Goal: Task Accomplishment & Management: Complete application form

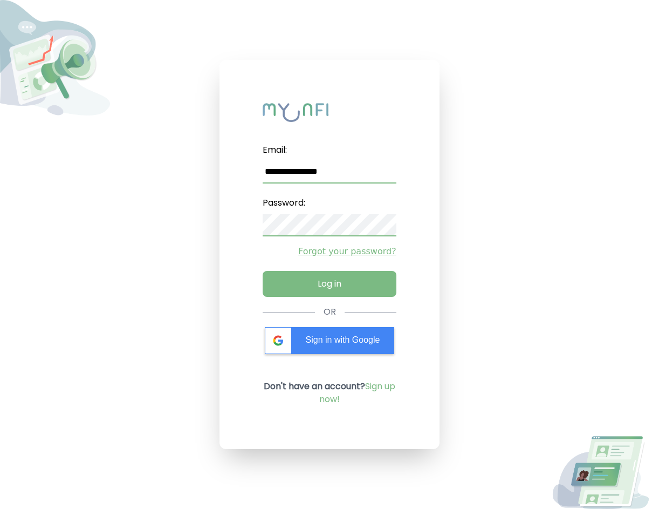
type input "**********"
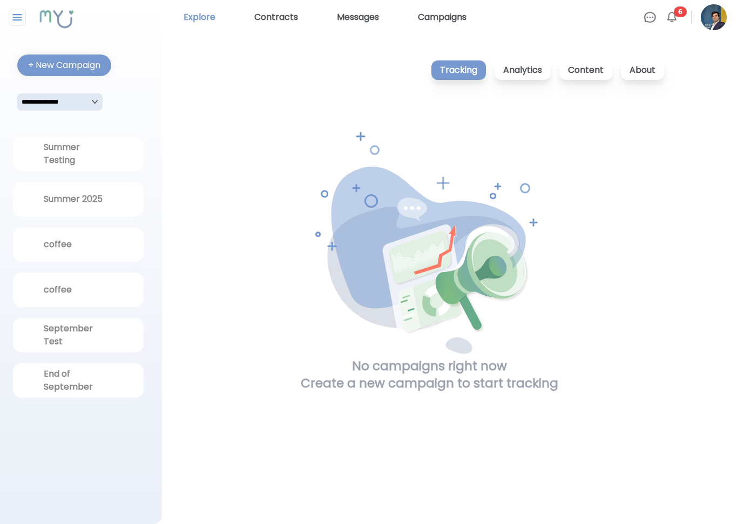
click at [215, 18] on link "Explore" at bounding box center [199, 17] width 40 height 17
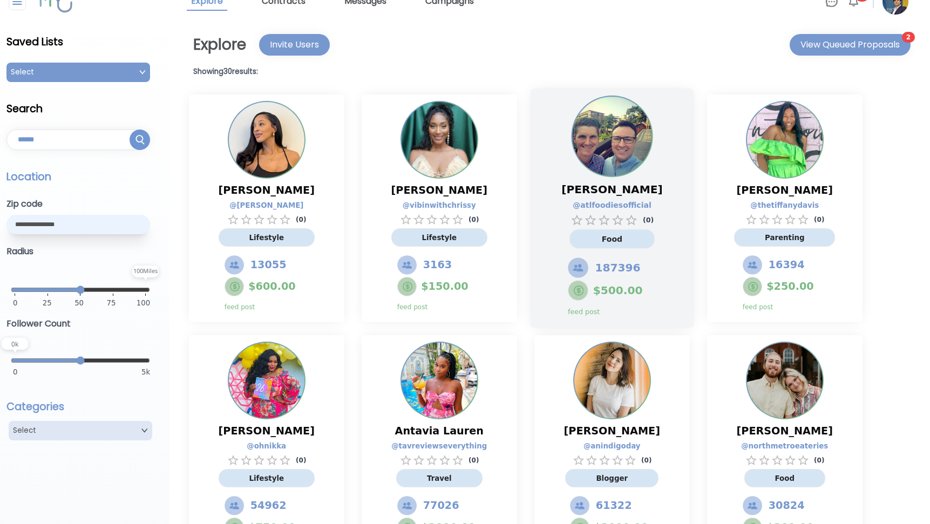
scroll to position [6, 0]
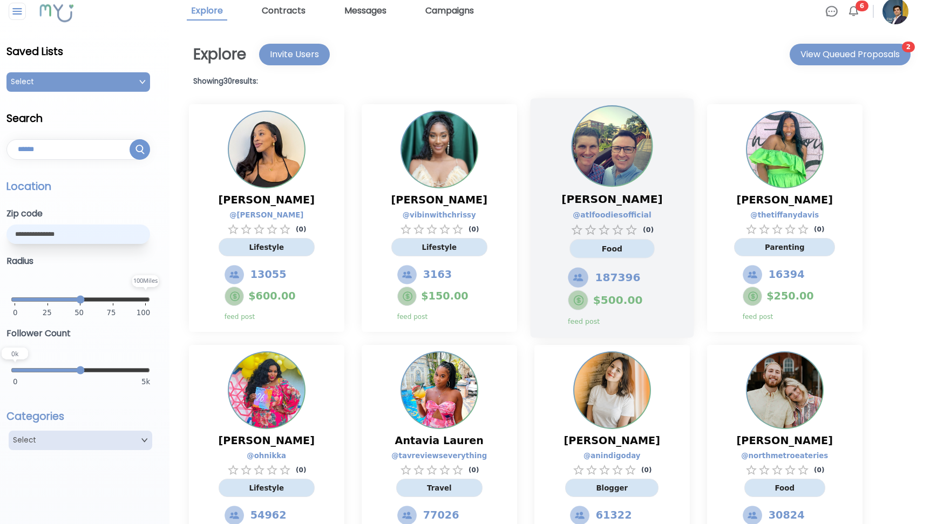
click at [577, 147] on img at bounding box center [611, 145] width 79 height 79
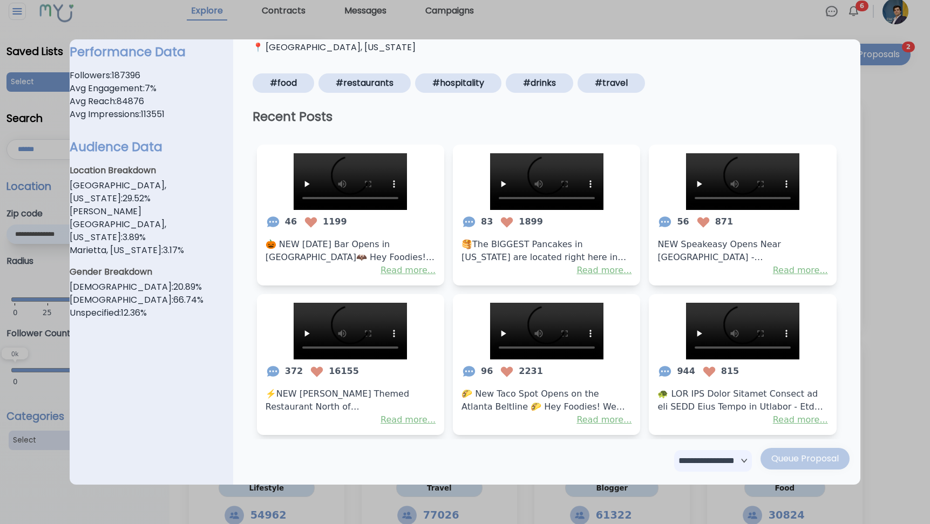
scroll to position [193, 0]
click at [352, 210] on video at bounding box center [350, 181] width 113 height 57
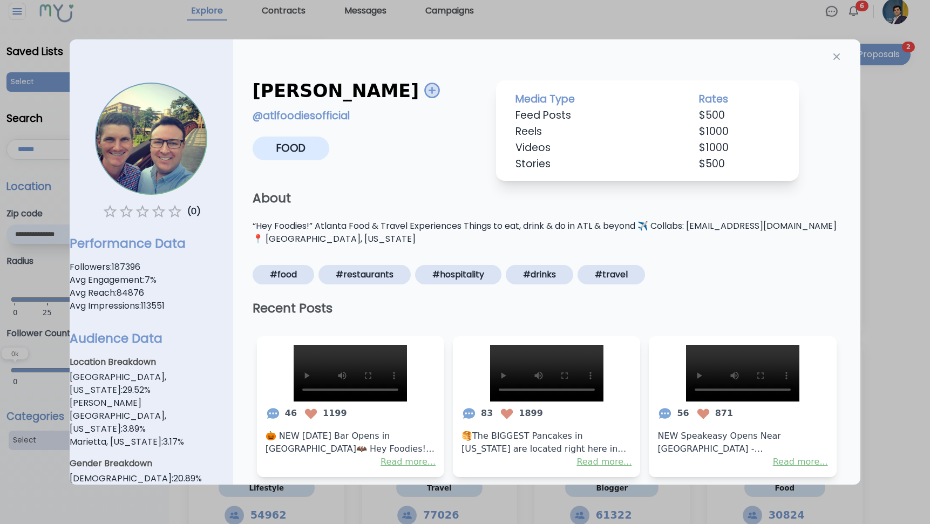
scroll to position [0, 0]
click at [313, 119] on link "@ atlfoodiesofficial" at bounding box center [301, 115] width 97 height 15
click at [358, 401] on video at bounding box center [350, 373] width 113 height 57
click at [549, 28] on div at bounding box center [465, 262] width 930 height 524
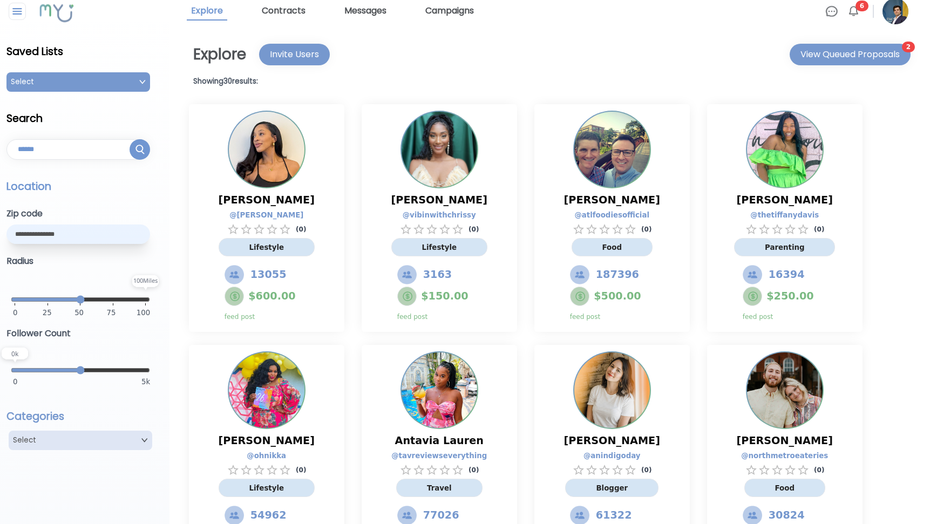
click at [50, 89] on div "Select" at bounding box center [78, 81] width 144 height 19
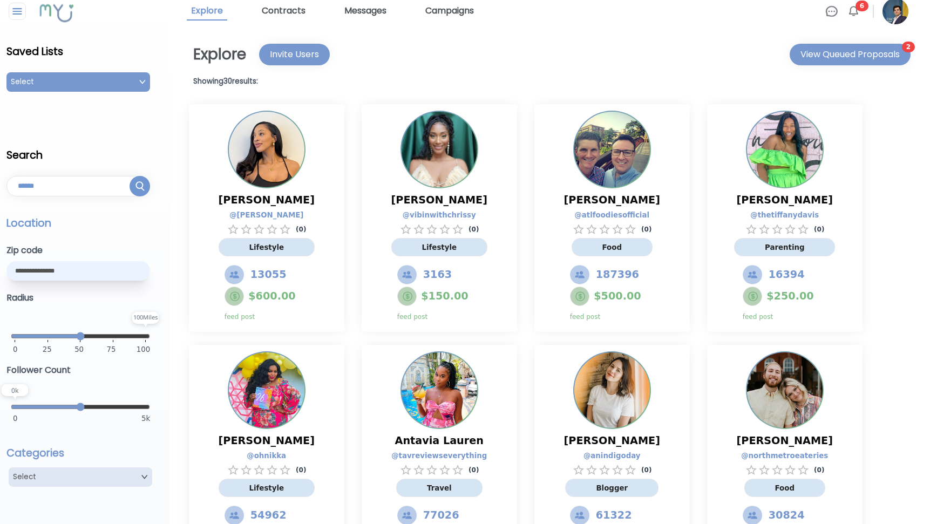
click at [50, 89] on div "Select" at bounding box center [78, 81] width 144 height 19
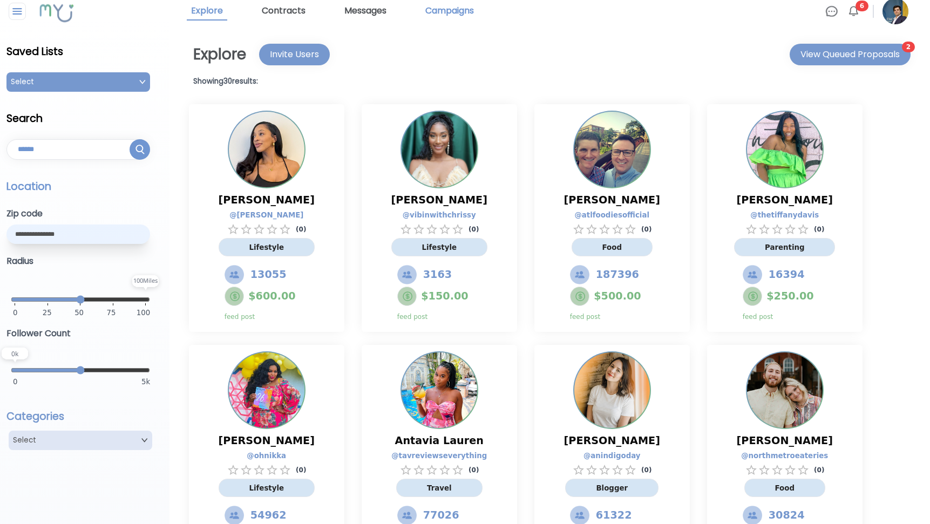
click at [438, 5] on link "Campaigns" at bounding box center [449, 11] width 57 height 18
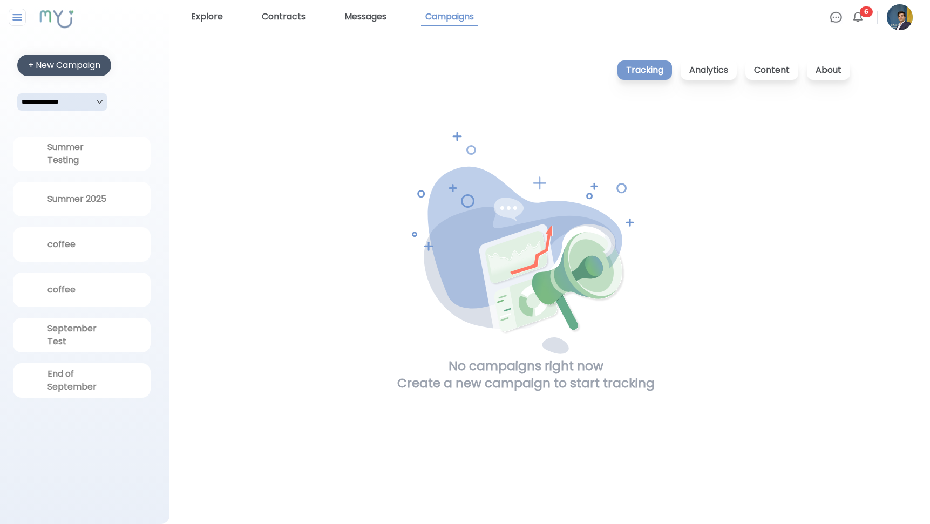
click at [76, 60] on div "+ New Campaign" at bounding box center [64, 65] width 72 height 13
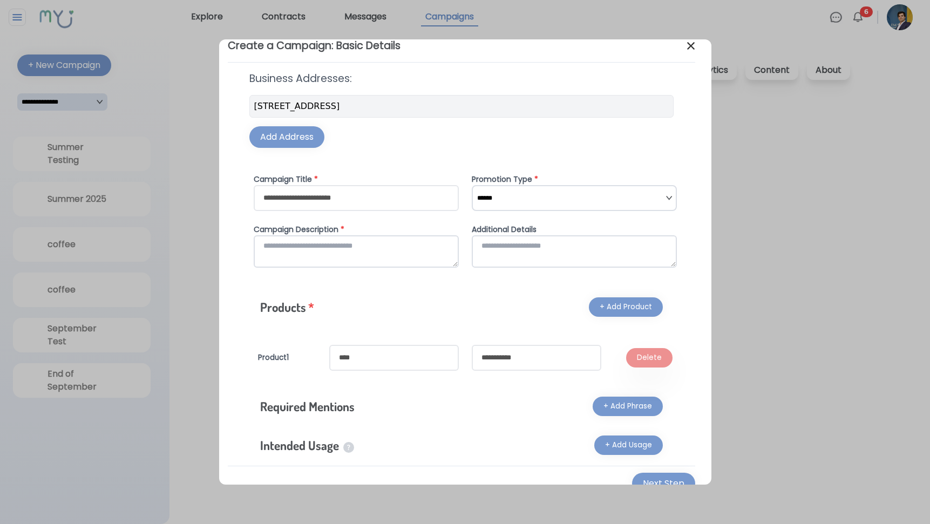
scroll to position [26, 0]
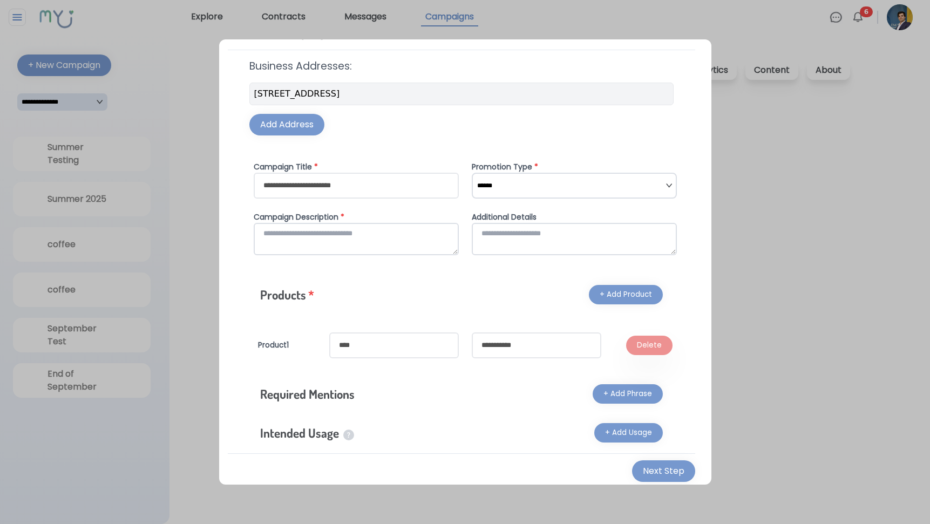
click at [325, 180] on input "text" at bounding box center [356, 186] width 205 height 26
select select "*"
click at [445, 219] on h4 "Campaign Description *" at bounding box center [356, 217] width 205 height 11
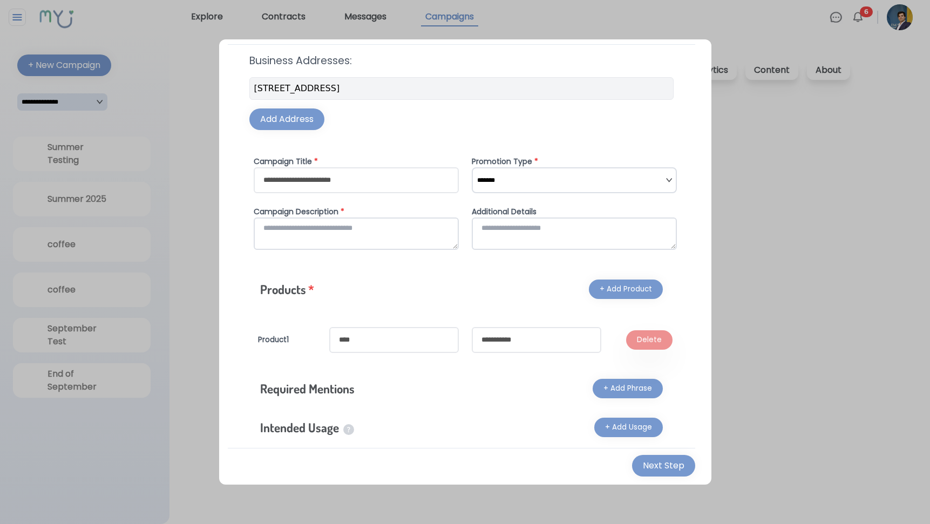
scroll to position [0, 0]
click at [281, 234] on textarea at bounding box center [356, 233] width 205 height 32
click at [569, 235] on textarea at bounding box center [574, 233] width 205 height 32
click at [361, 344] on input "text" at bounding box center [394, 340] width 130 height 26
click at [523, 335] on input "text" at bounding box center [537, 340] width 130 height 26
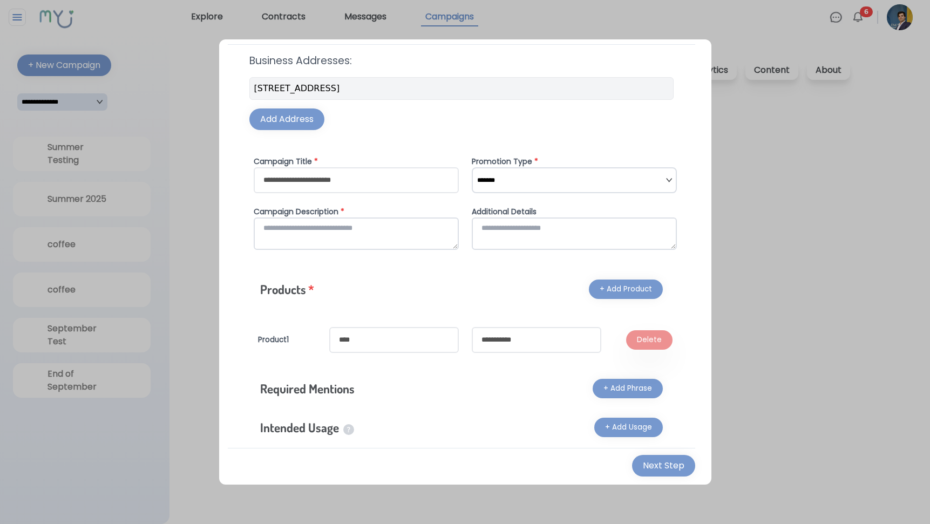
click at [360, 334] on input "text" at bounding box center [394, 340] width 130 height 26
click at [403, 182] on input "text" at bounding box center [356, 180] width 205 height 26
type input "**********"
click at [315, 236] on textarea at bounding box center [356, 233] width 205 height 32
type textarea "*"
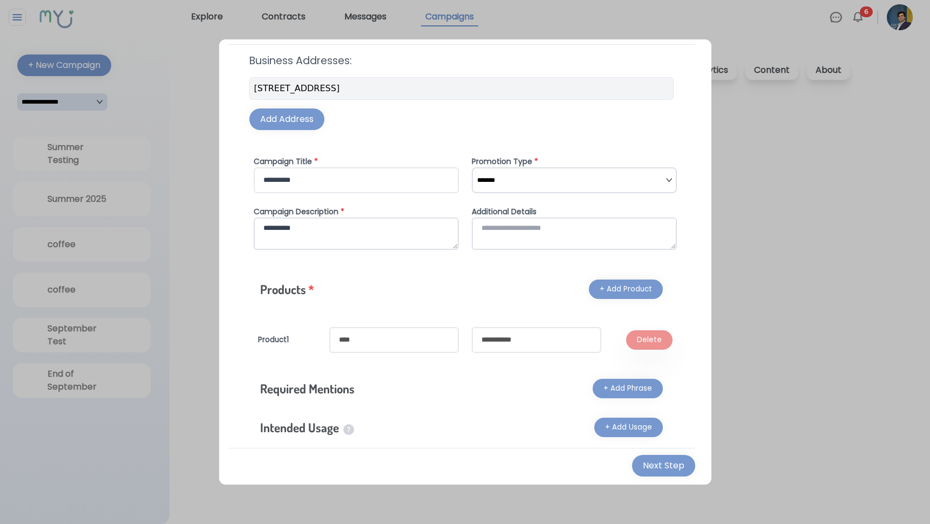
type textarea "**********"
click at [512, 240] on textarea at bounding box center [574, 233] width 205 height 32
click at [419, 342] on input "text" at bounding box center [394, 340] width 130 height 26
drag, startPoint x: 511, startPoint y: 230, endPoint x: 387, endPoint y: 221, distance: 124.0
click at [391, 221] on div "**********" at bounding box center [465, 209] width 432 height 106
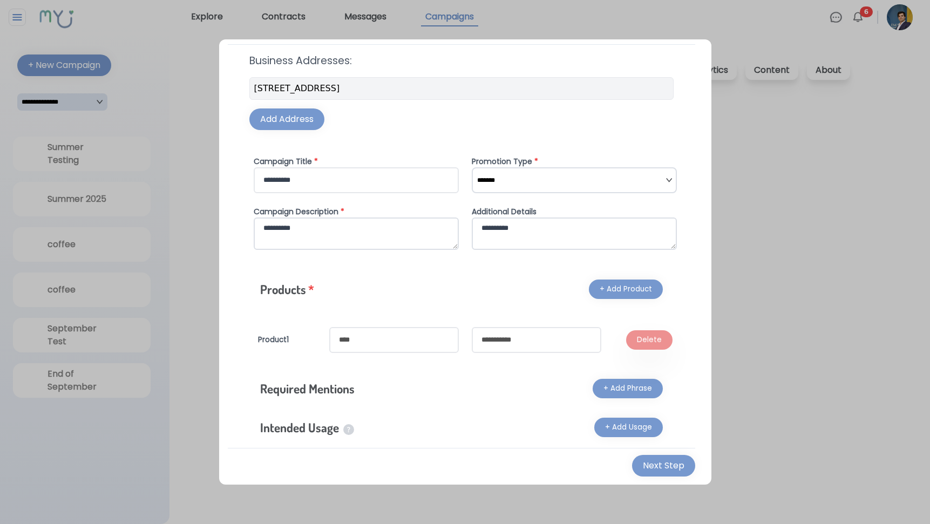
type textarea "**********"
click at [366, 346] on input "text" at bounding box center [394, 340] width 130 height 26
type input "**********"
click at [480, 335] on input "text" at bounding box center [537, 340] width 130 height 26
type input "**********"
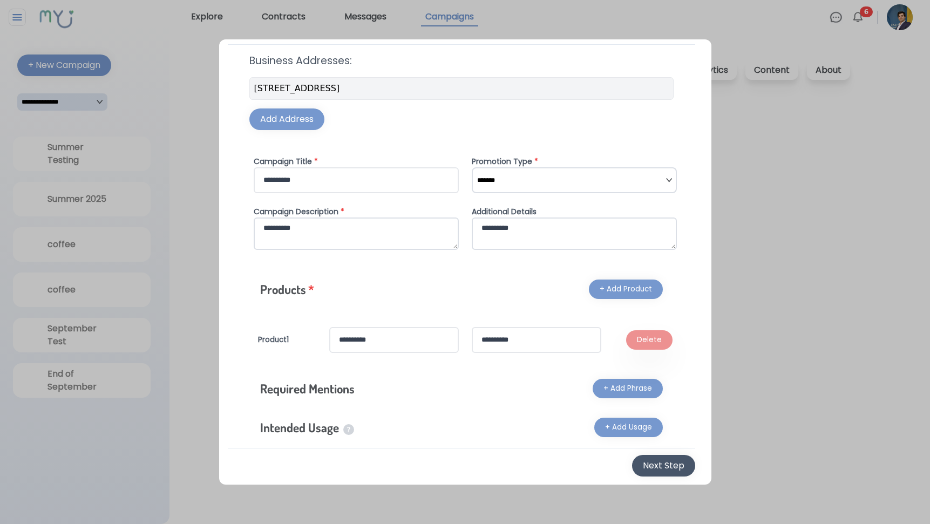
click at [660, 474] on button "Next Step" at bounding box center [663, 466] width 63 height 22
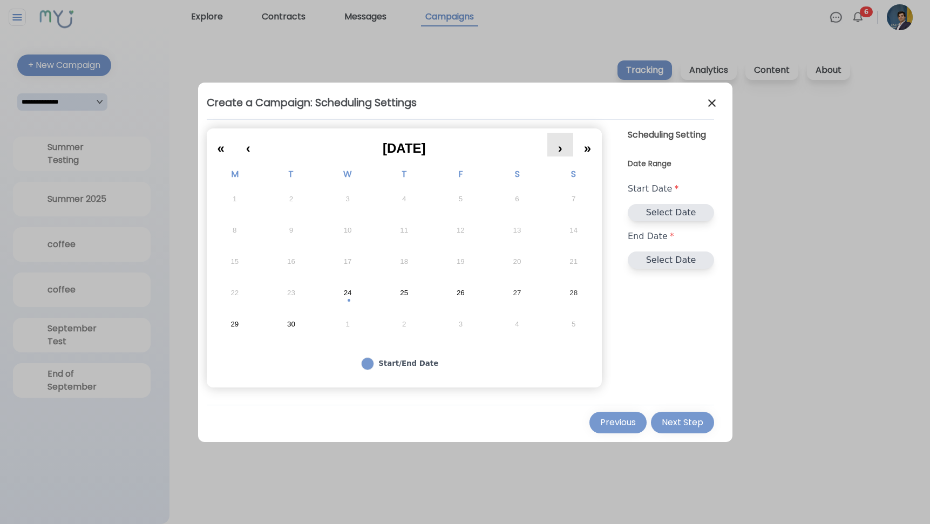
click at [558, 133] on button "›" at bounding box center [560, 145] width 26 height 24
click at [349, 201] on abbr "1" at bounding box center [347, 199] width 4 height 10
click at [461, 329] on button "31" at bounding box center [460, 324] width 57 height 31
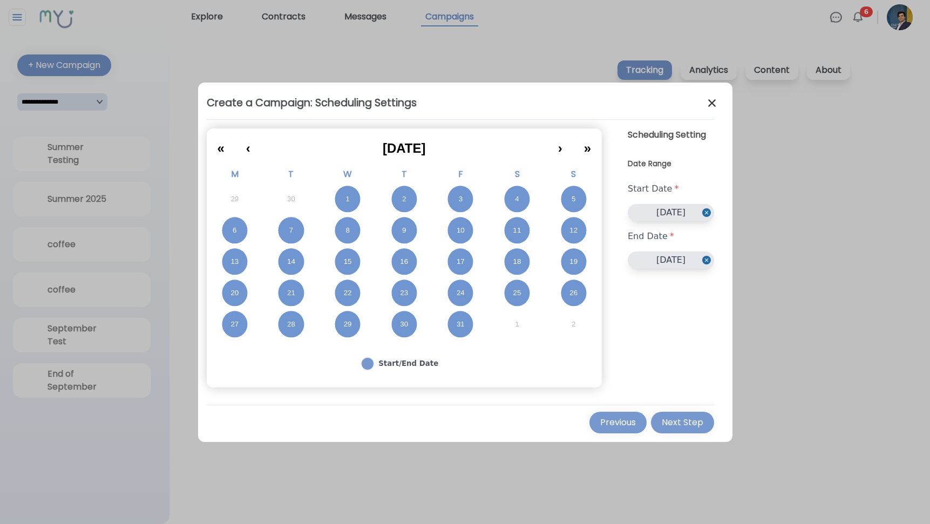
click at [461, 260] on abbr "17" at bounding box center [461, 262] width 8 height 10
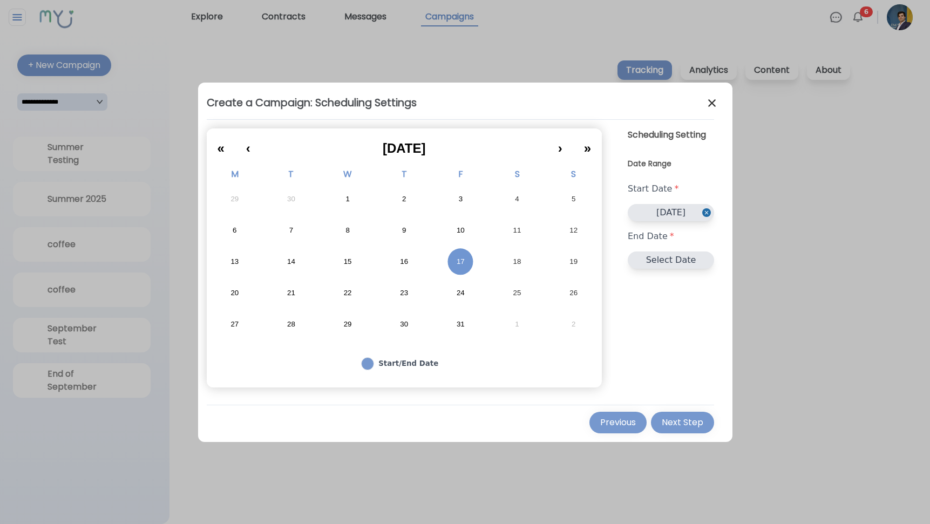
click at [343, 198] on button "1" at bounding box center [347, 198] width 57 height 31
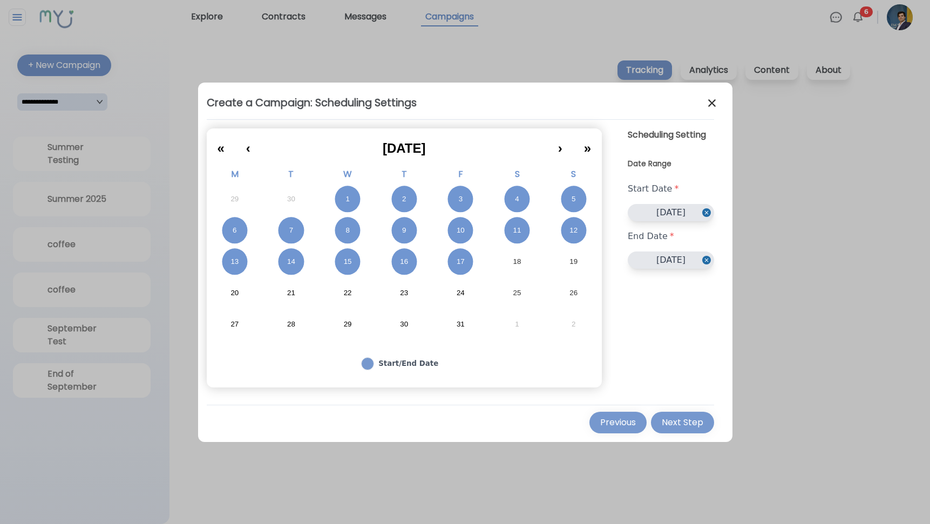
click at [465, 292] on button "24" at bounding box center [460, 292] width 57 height 31
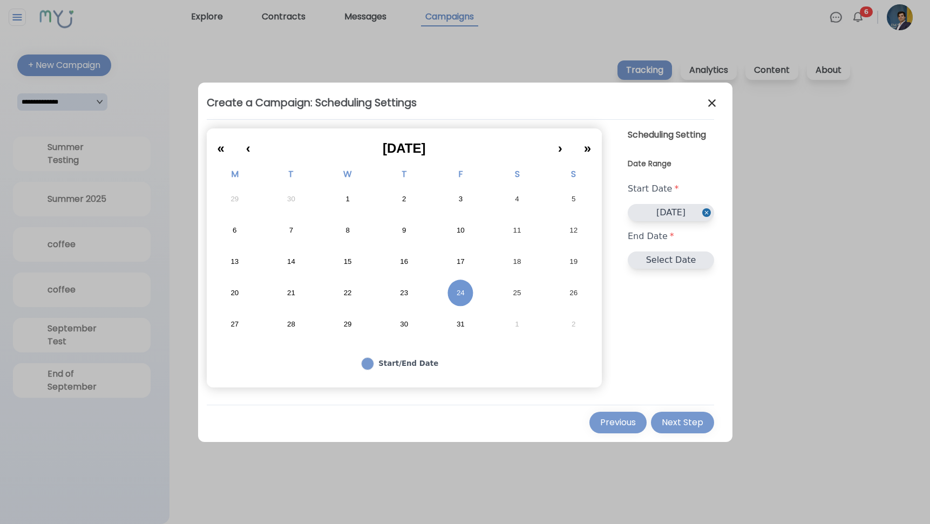
click at [341, 200] on button "1" at bounding box center [347, 198] width 57 height 31
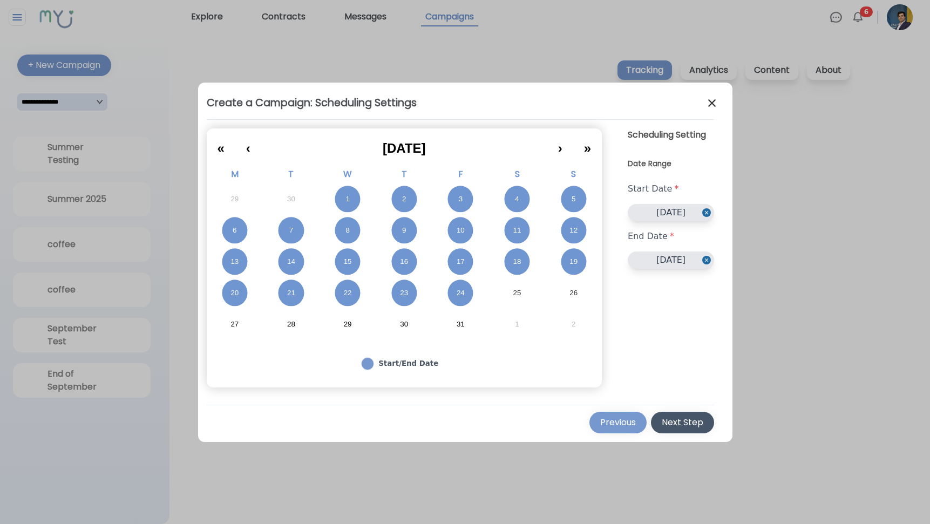
click at [696, 425] on div "Next Step" at bounding box center [683, 422] width 42 height 13
